Goal: Information Seeking & Learning: Find specific fact

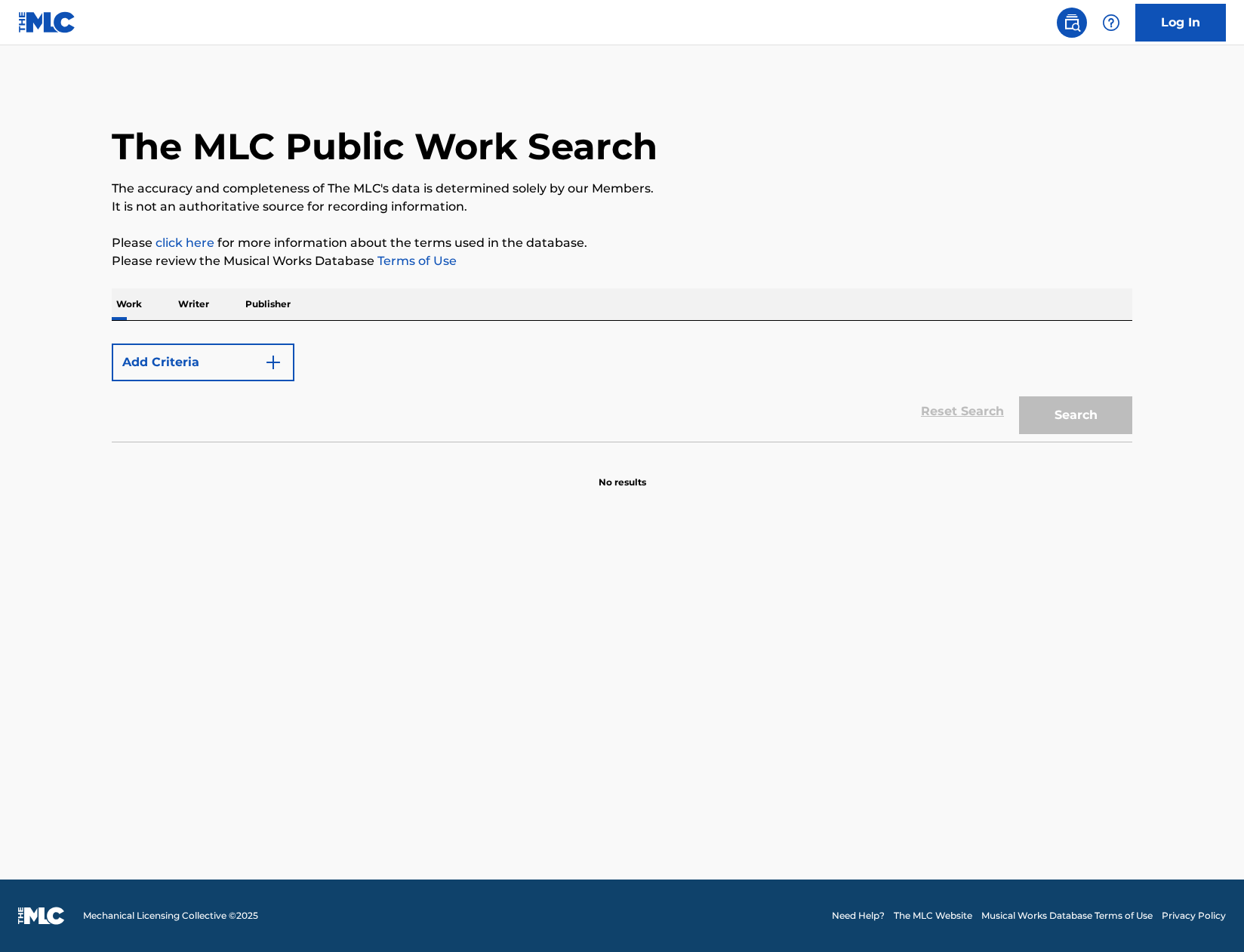
click at [377, 348] on div "Add Criteria" at bounding box center [622, 362] width 1020 height 38
click at [961, 412] on div "Reset Search Search" at bounding box center [622, 412] width 1020 height 61
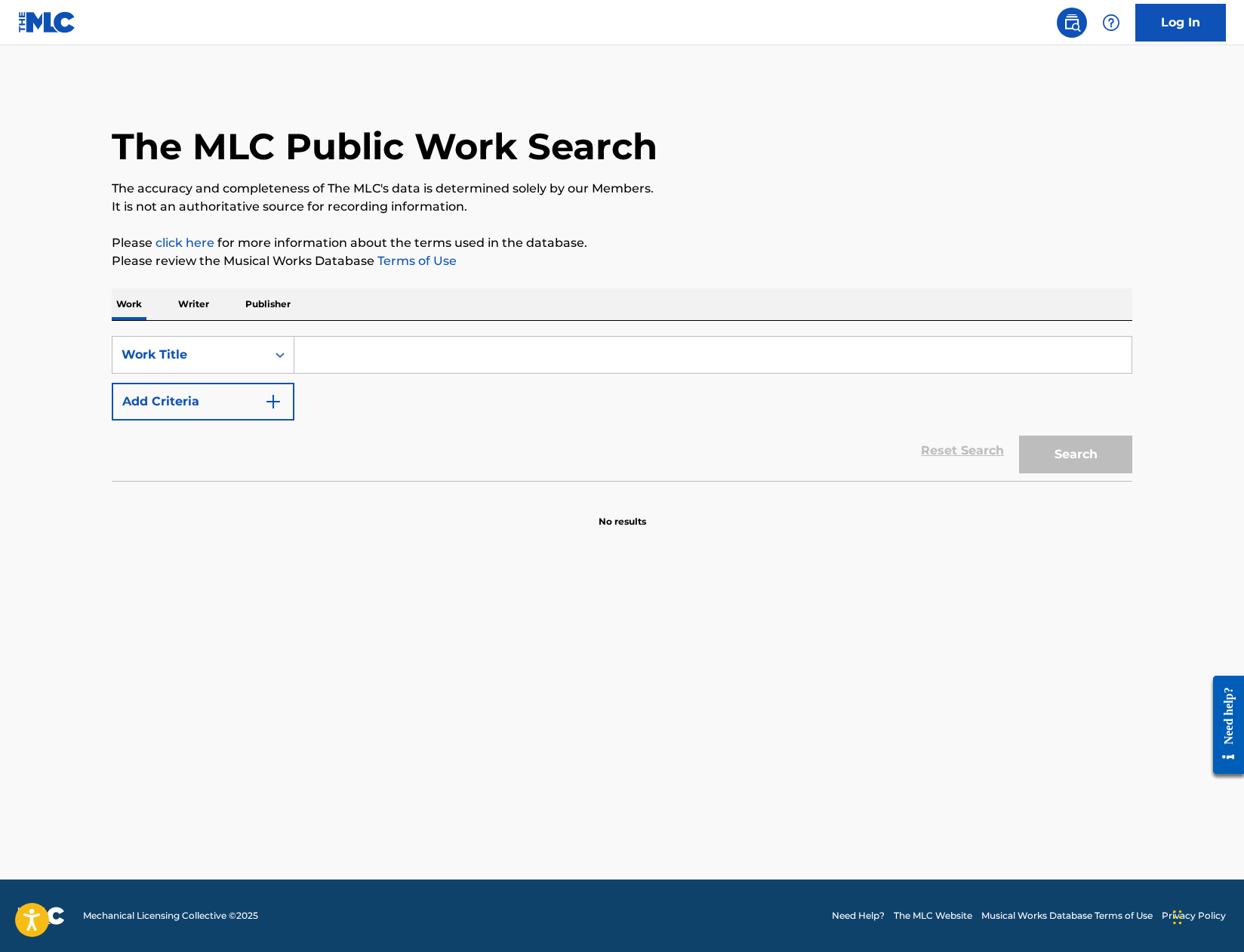
click at [352, 357] on input "Search Form" at bounding box center [713, 354] width 838 height 36
type input "RISEN SAVIOR SING MY SOUL"
click at [1072, 452] on button "Search" at bounding box center [1076, 454] width 114 height 38
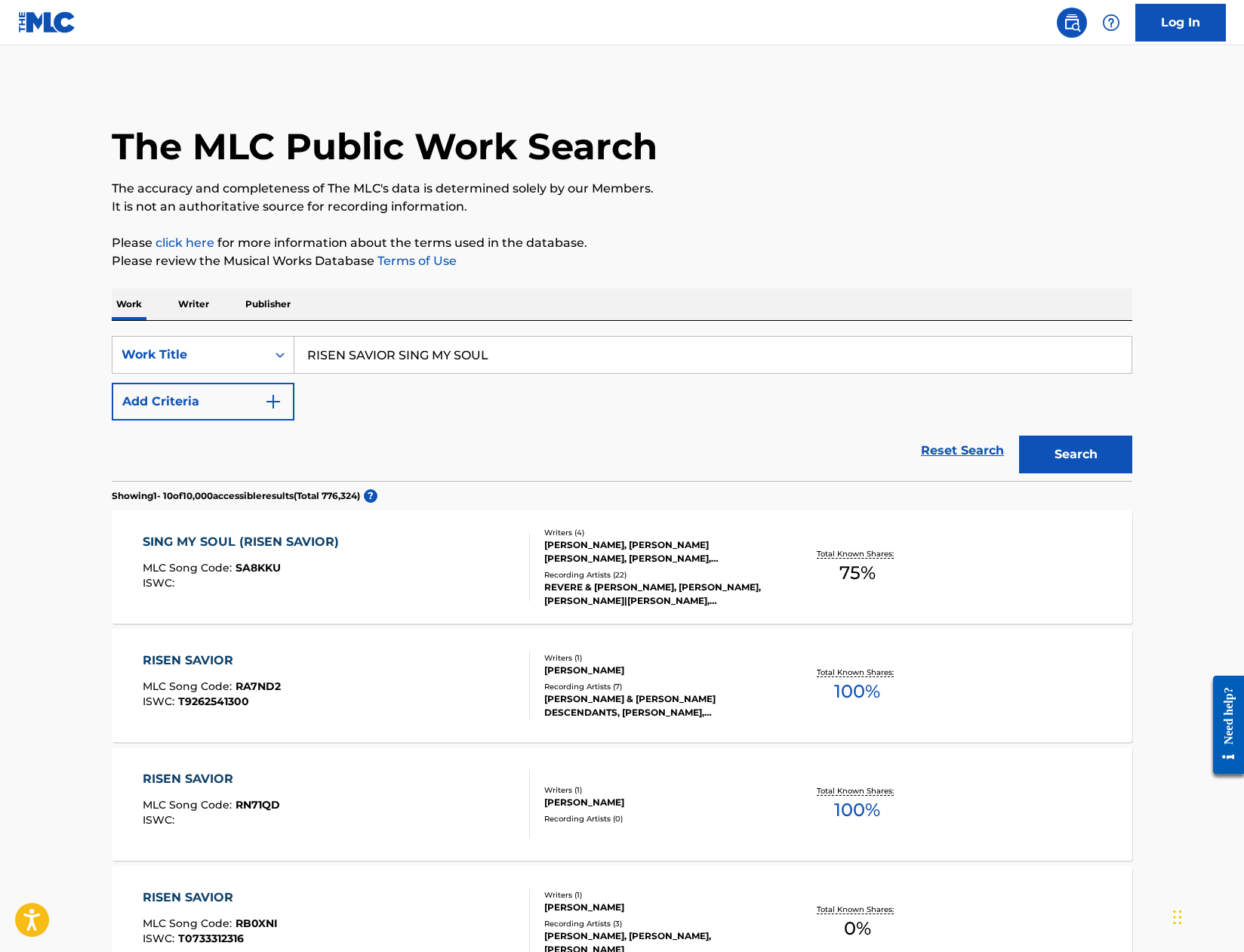
click at [212, 539] on div "SING MY SOUL (RISEN SAVIOR)" at bounding box center [244, 541] width 204 height 18
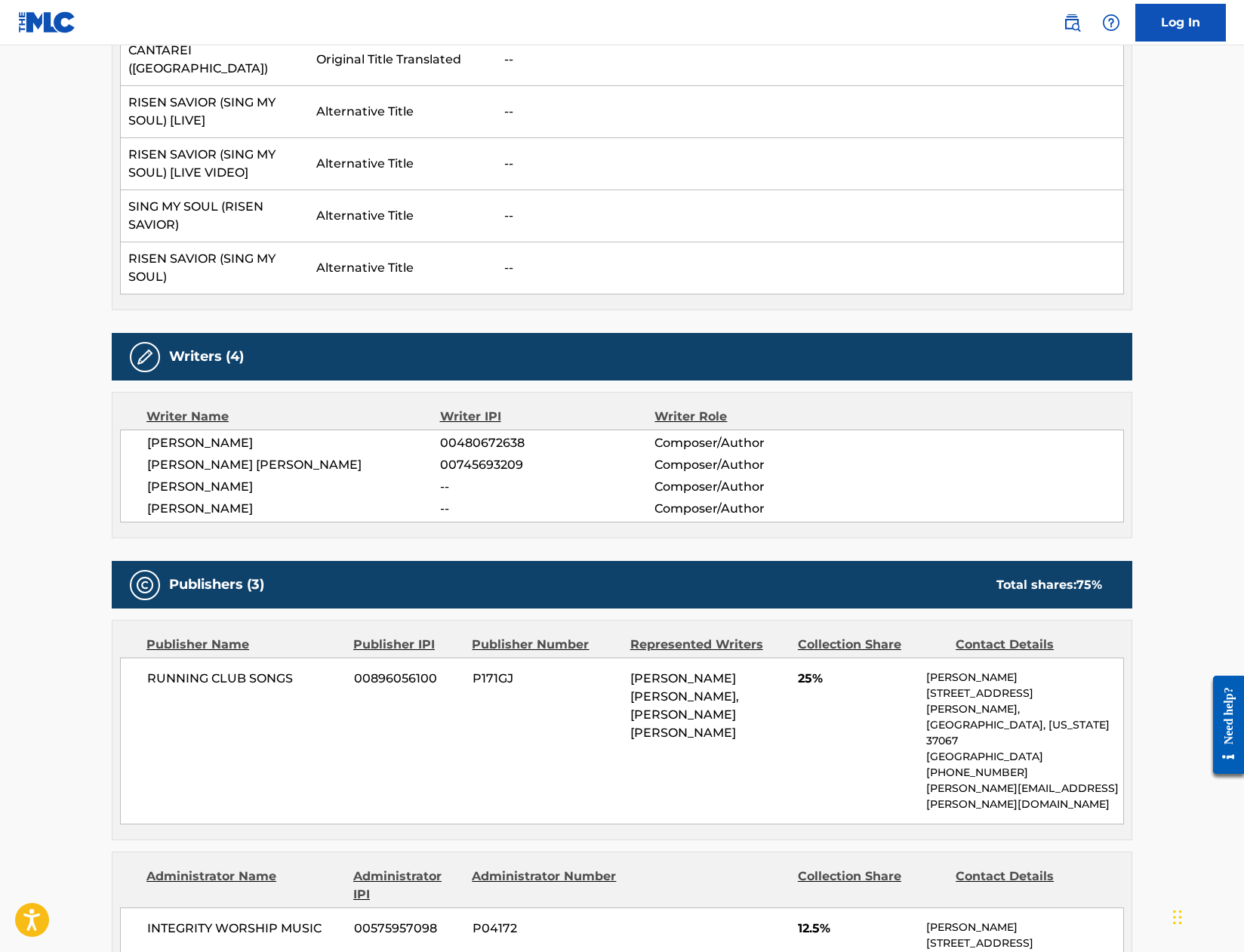
scroll to position [453, 0]
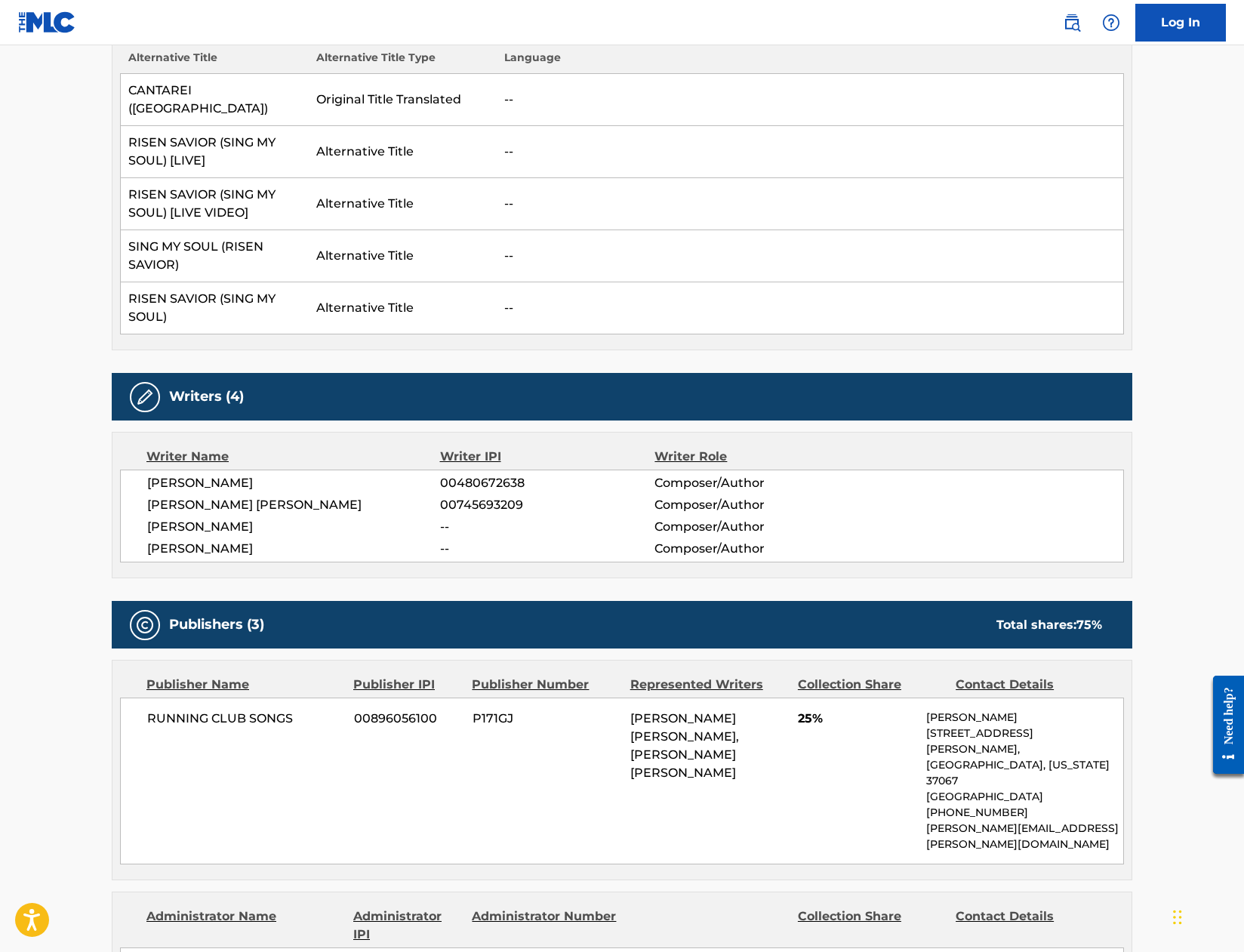
click at [409, 375] on div "Writers (4)" at bounding box center [622, 397] width 1020 height 48
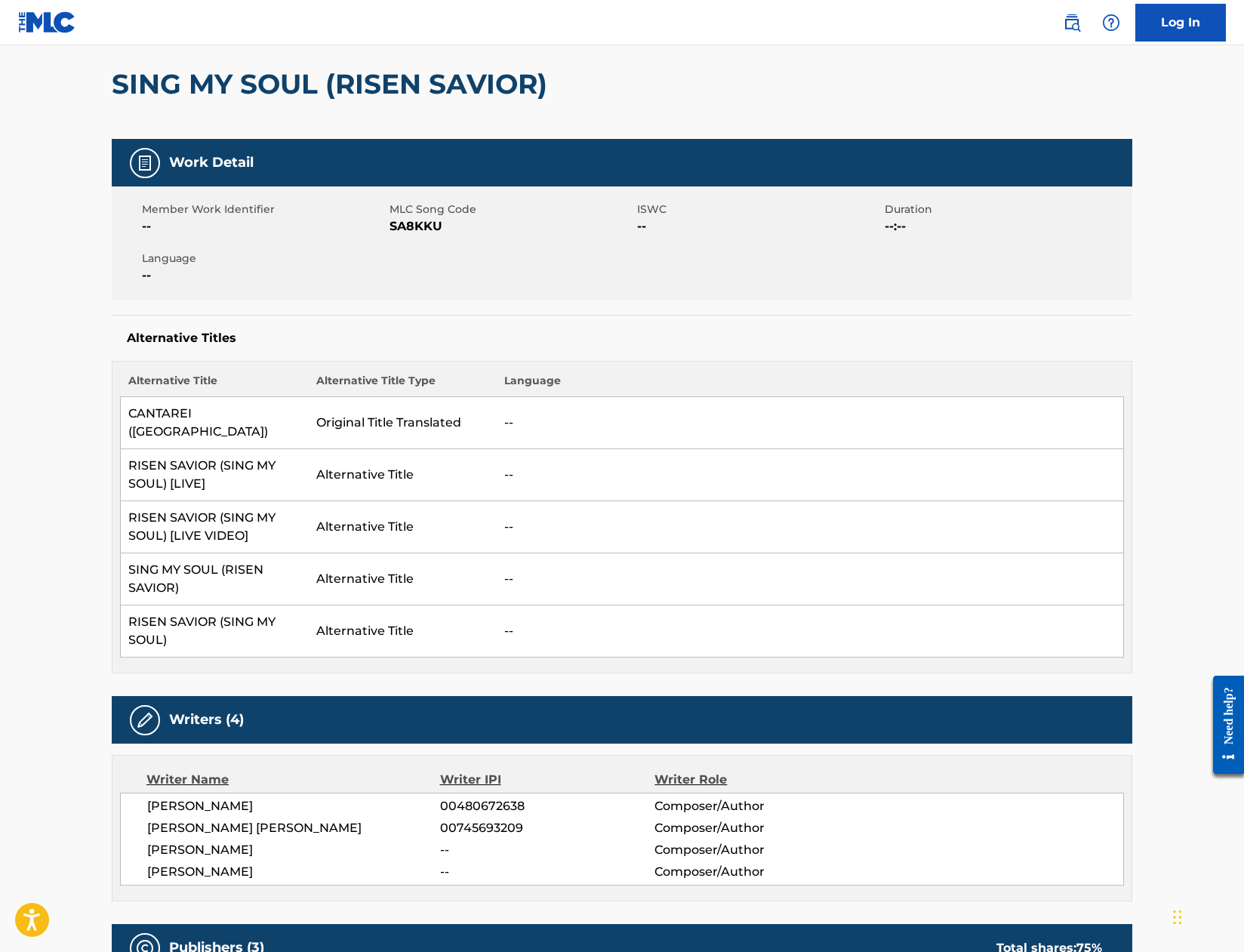
scroll to position [0, 0]
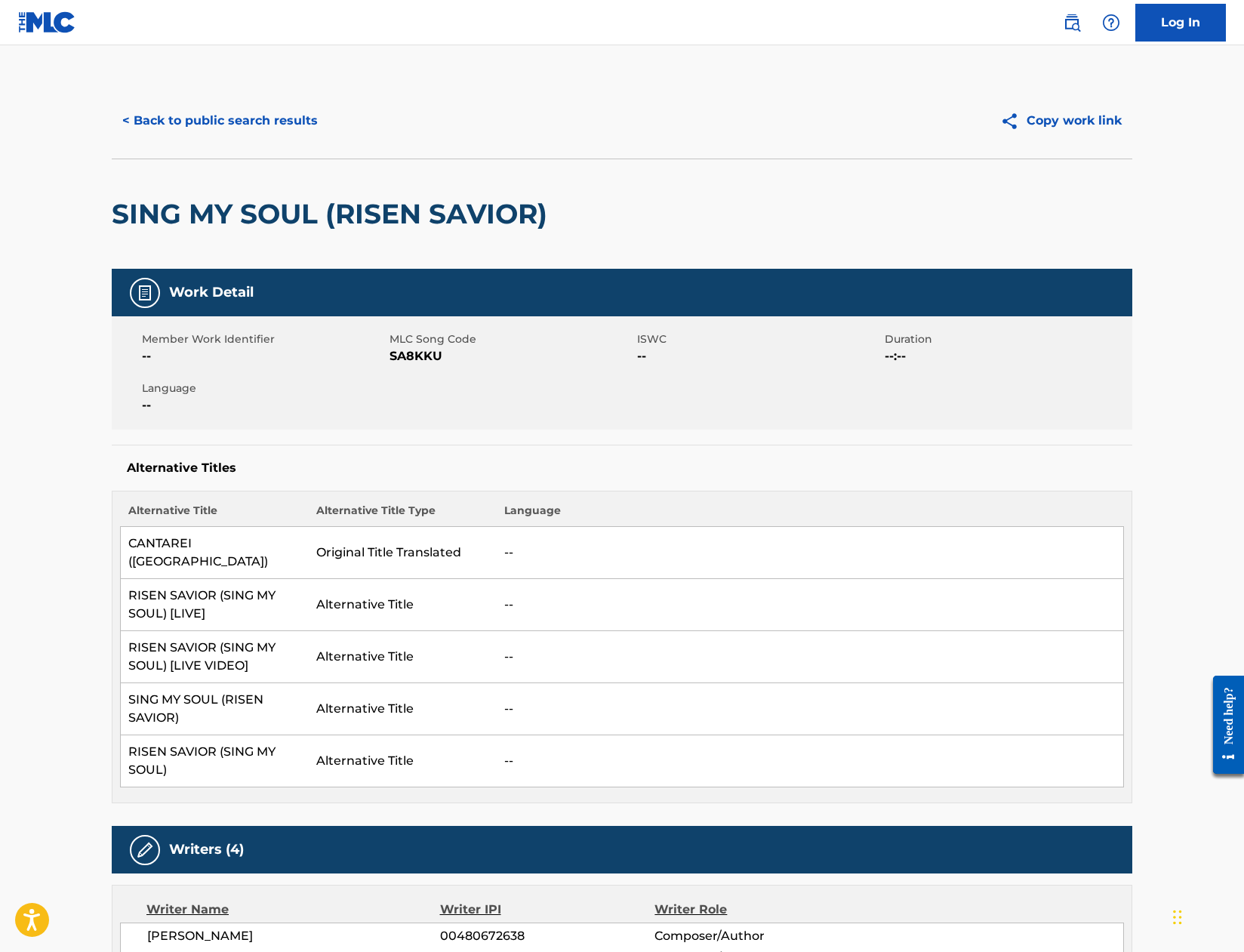
drag, startPoint x: 509, startPoint y: 409, endPoint x: 542, endPoint y: 365, distance: 55.0
click at [509, 409] on div "Member Work Identifier -- MLC Song Code SA8KKU ISWC -- Duration --:-- Language …" at bounding box center [622, 372] width 1020 height 114
click at [649, 756] on td "--" at bounding box center [810, 761] width 628 height 52
